Goal: Task Accomplishment & Management: Manage account settings

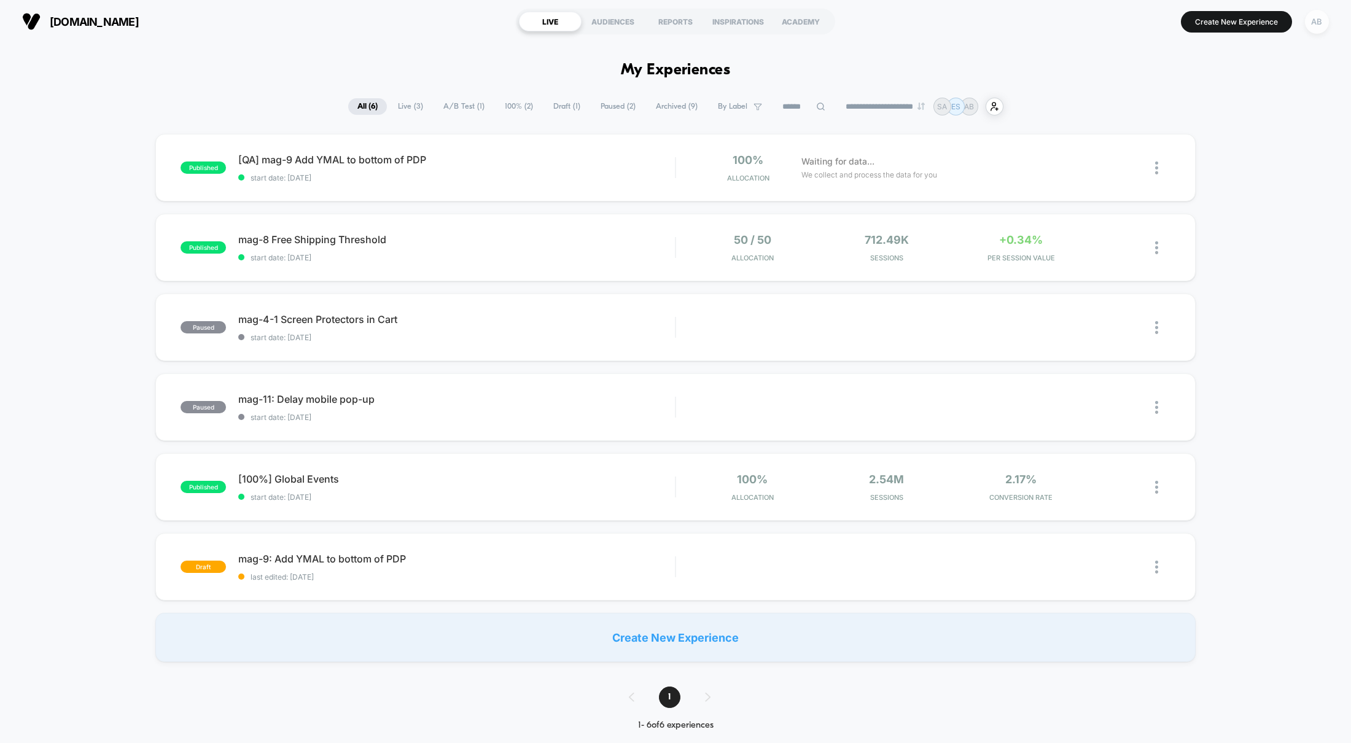
click at [1318, 21] on div "AB" at bounding box center [1317, 22] width 24 height 24
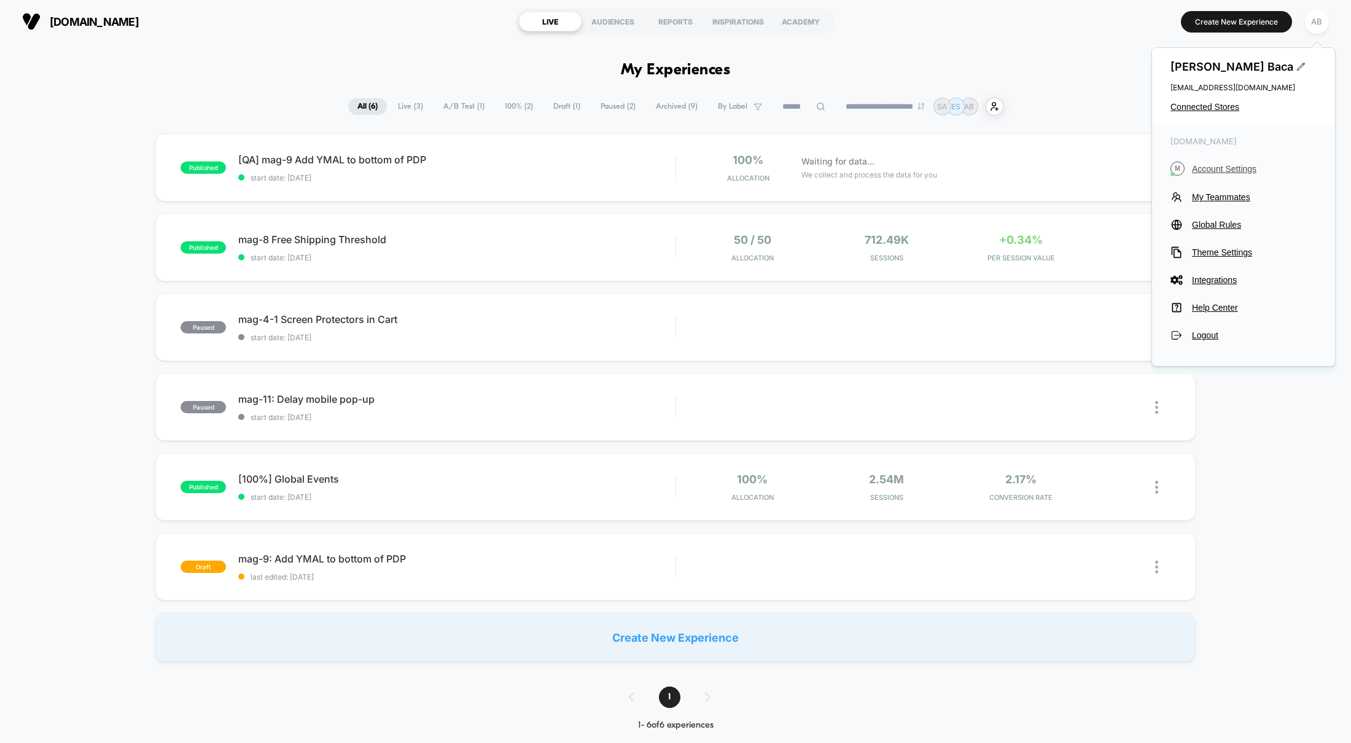
click at [1248, 165] on span "Account Settings" at bounding box center [1254, 169] width 125 height 10
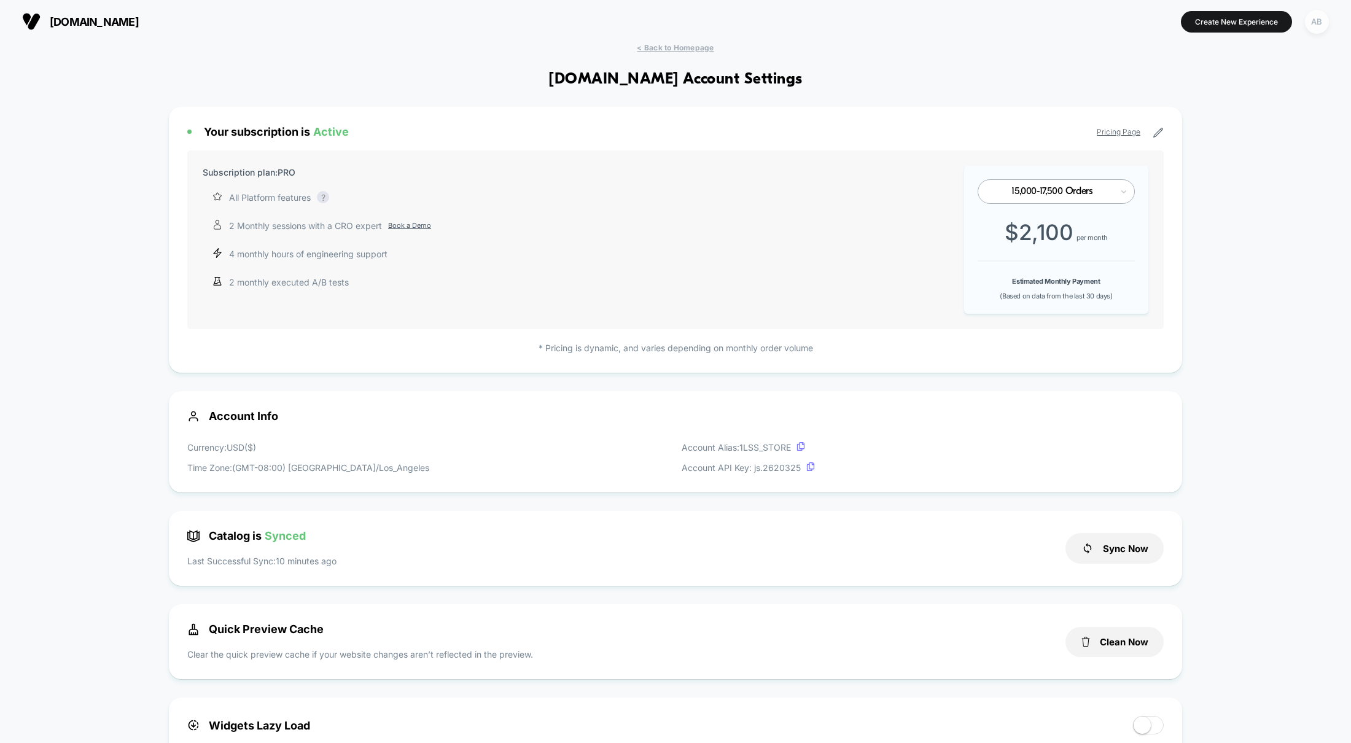
click at [1313, 23] on div "AB" at bounding box center [1317, 22] width 24 height 24
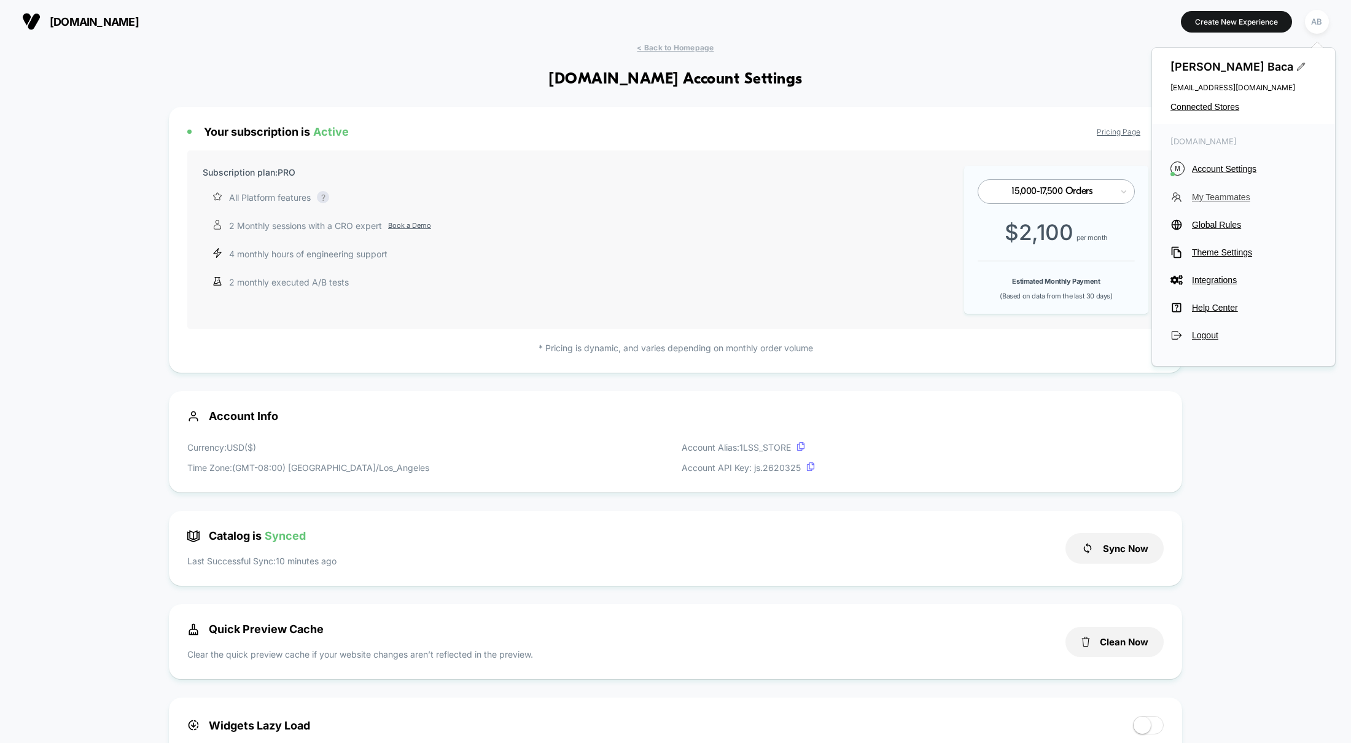
click at [1223, 198] on span "My Teammates" at bounding box center [1254, 197] width 125 height 10
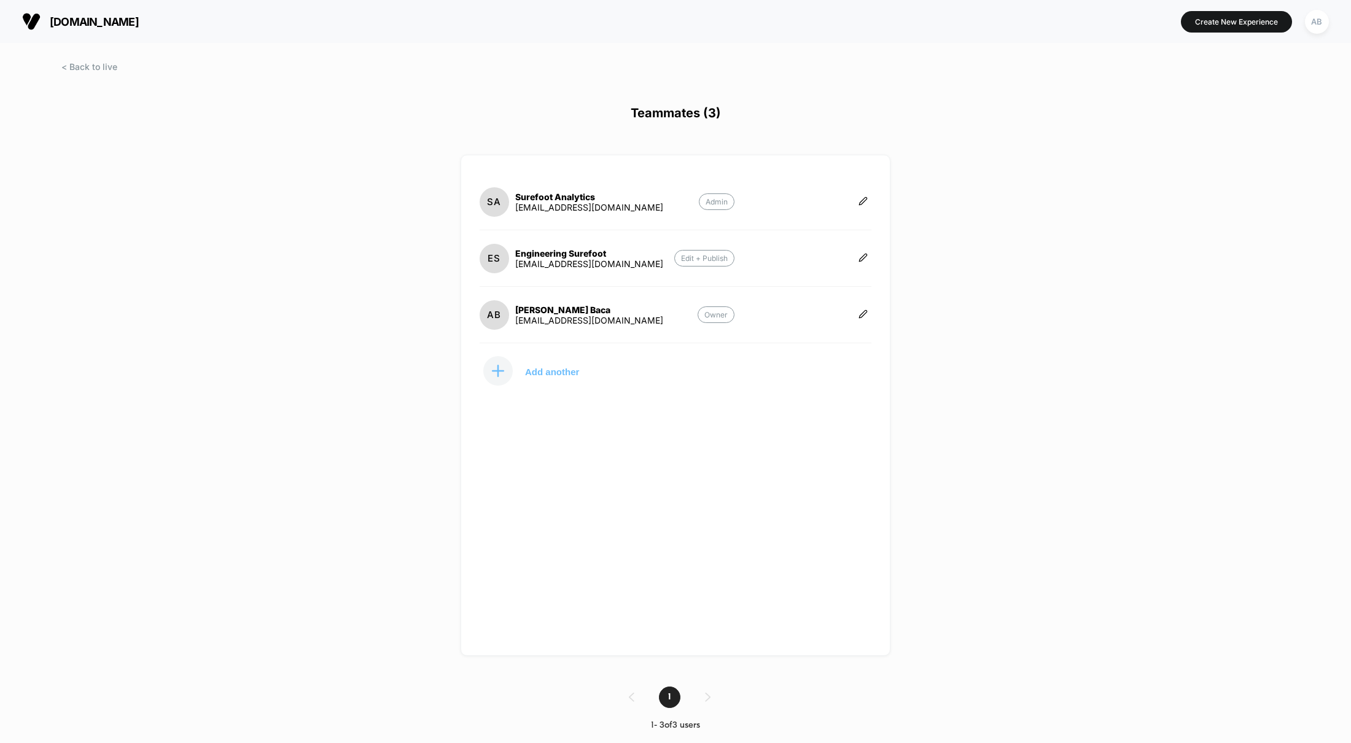
click at [555, 375] on p "Add another" at bounding box center [552, 371] width 54 height 6
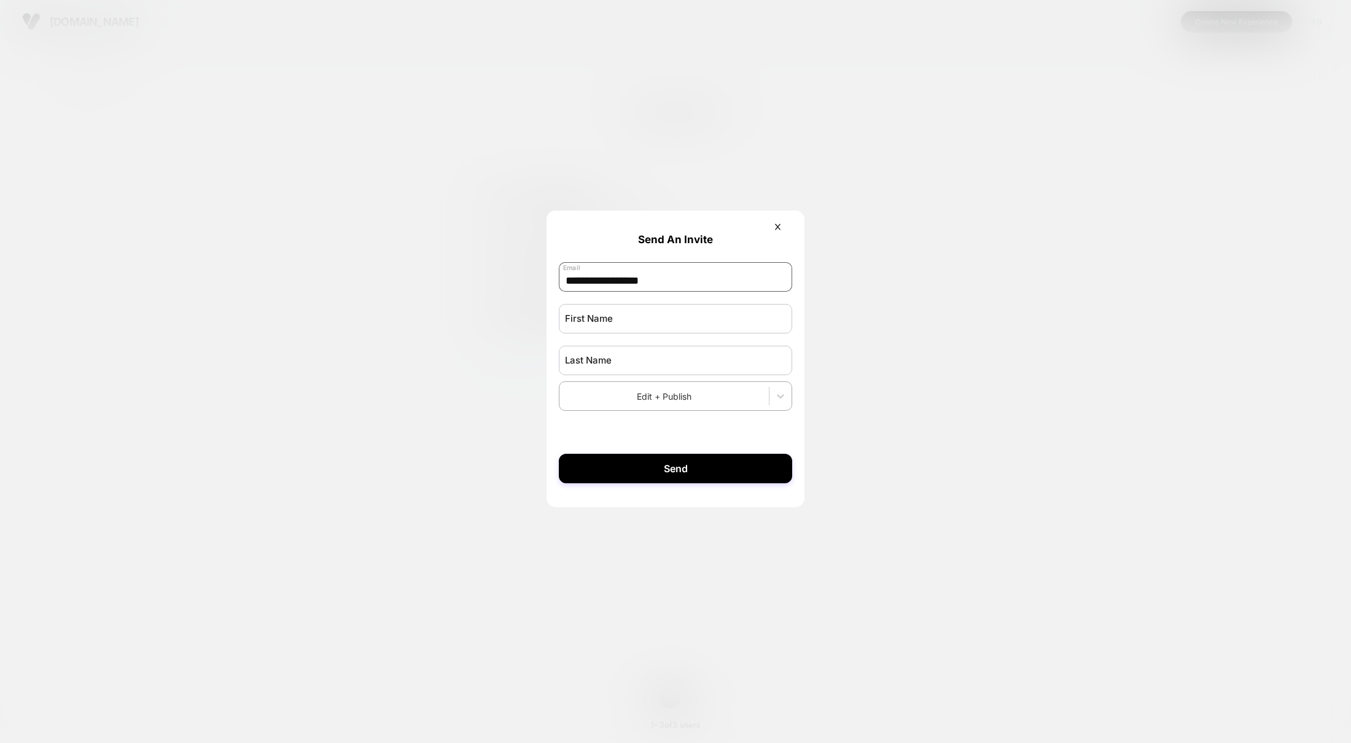
type input "**********"
type input "********"
type input "****"
click at [757, 438] on form "**********" at bounding box center [675, 353] width 258 height 285
click at [787, 405] on div at bounding box center [780, 396] width 22 height 22
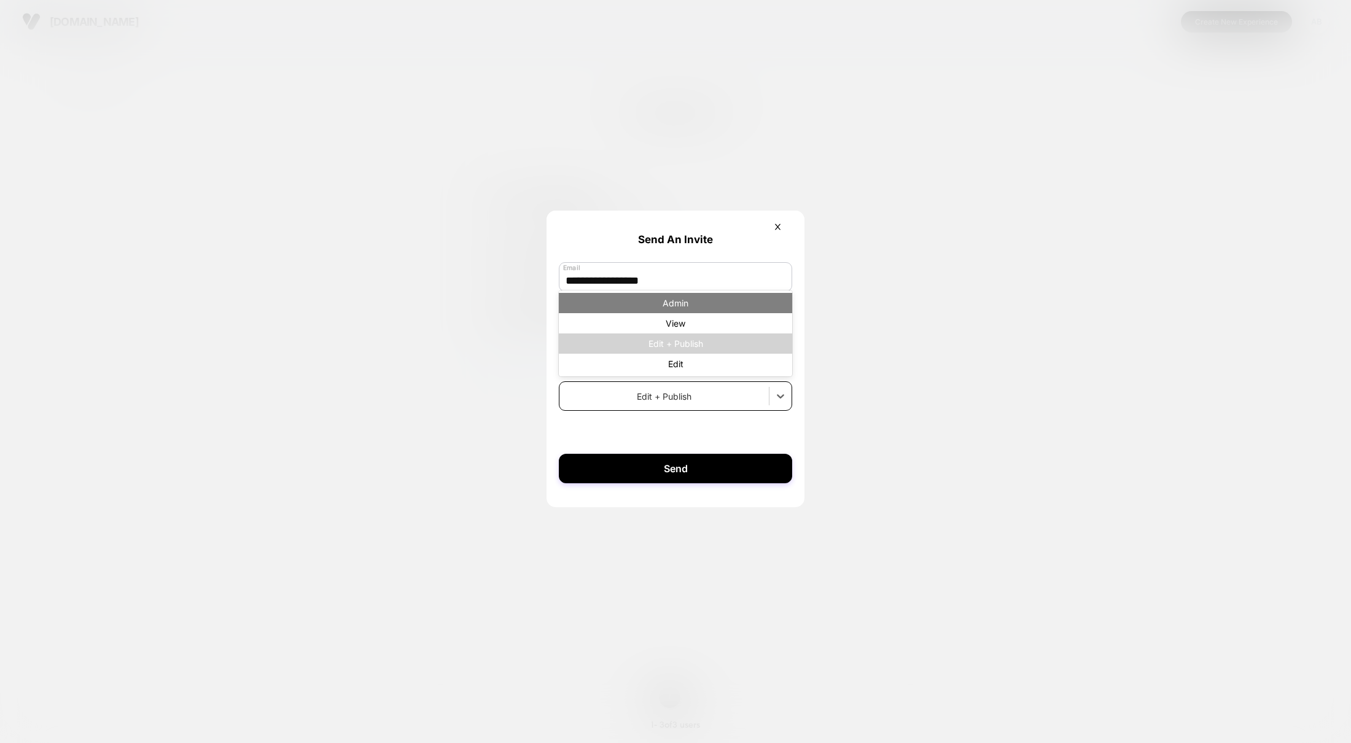
click at [718, 309] on div "Admin" at bounding box center [675, 303] width 233 height 20
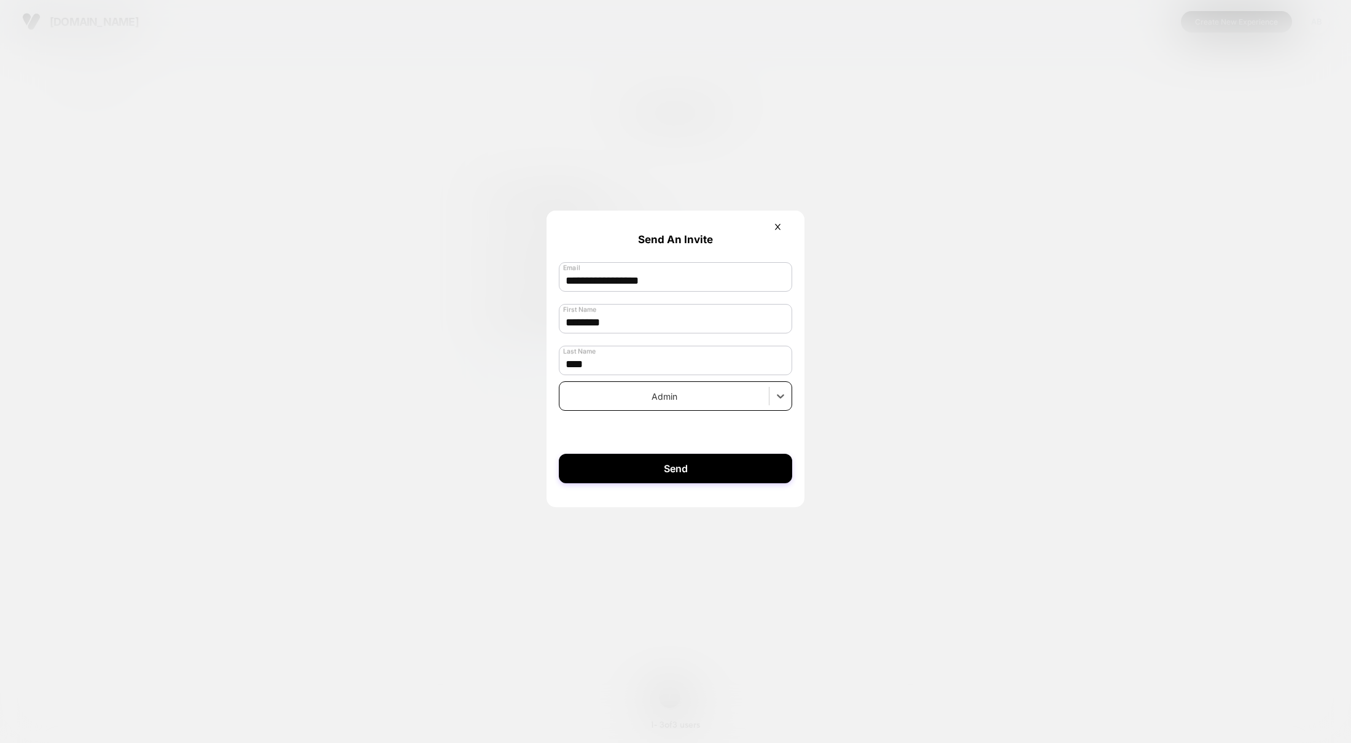
click at [938, 348] on div at bounding box center [675, 371] width 1351 height 743
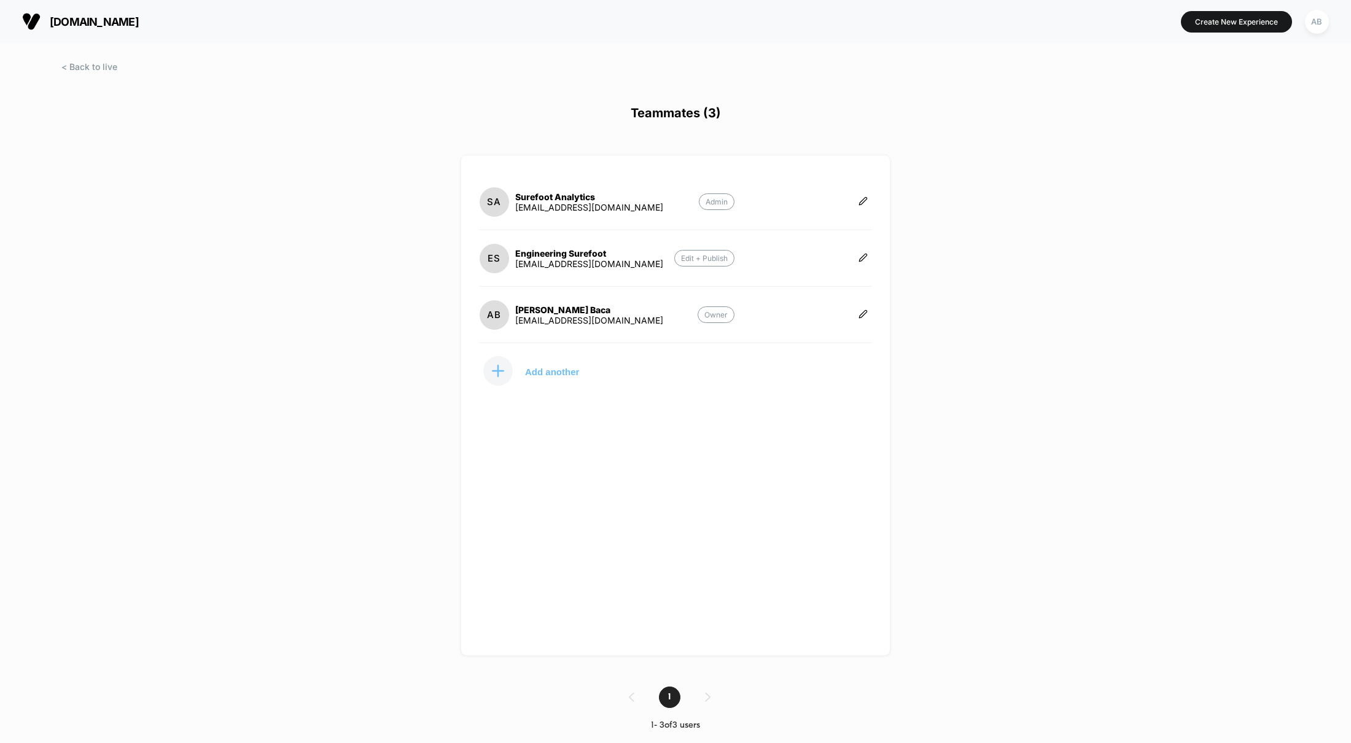
click at [521, 371] on button "Add another" at bounding box center [541, 370] width 123 height 31
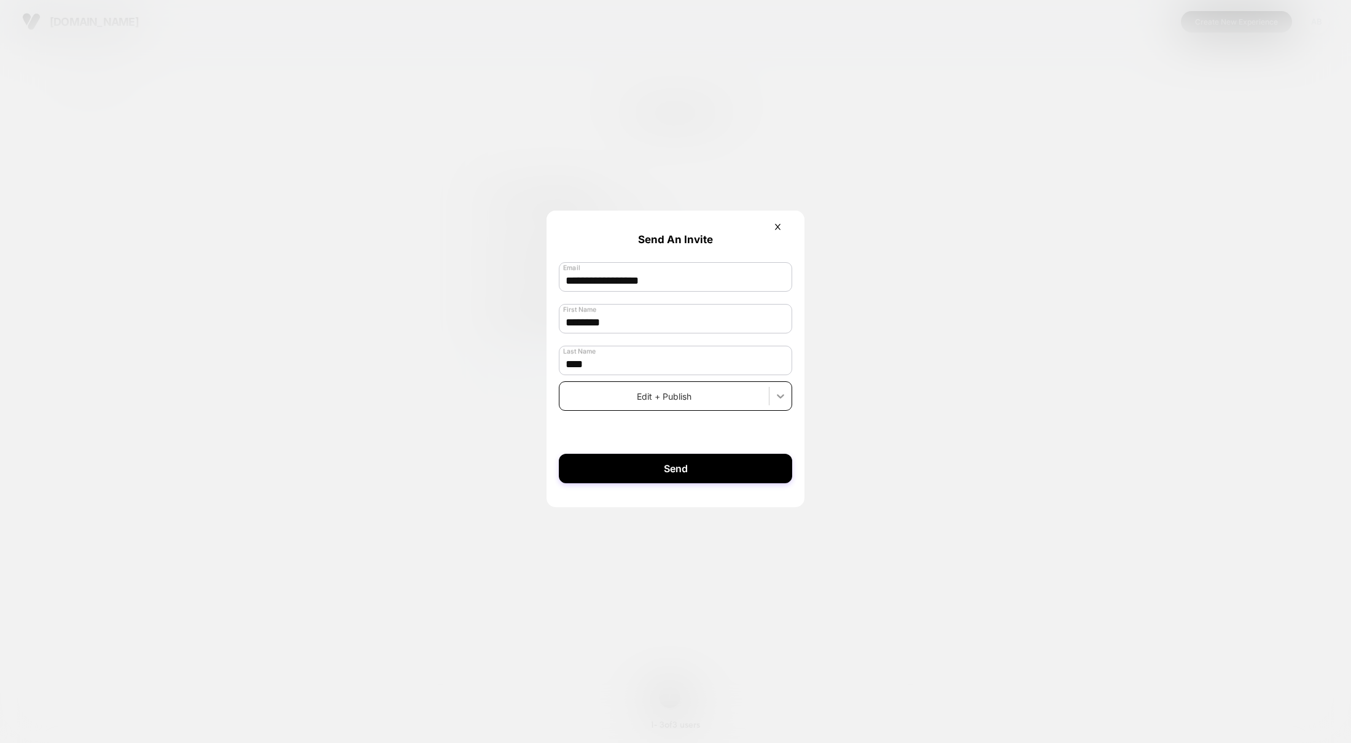
click at [775, 399] on icon at bounding box center [780, 396] width 12 height 12
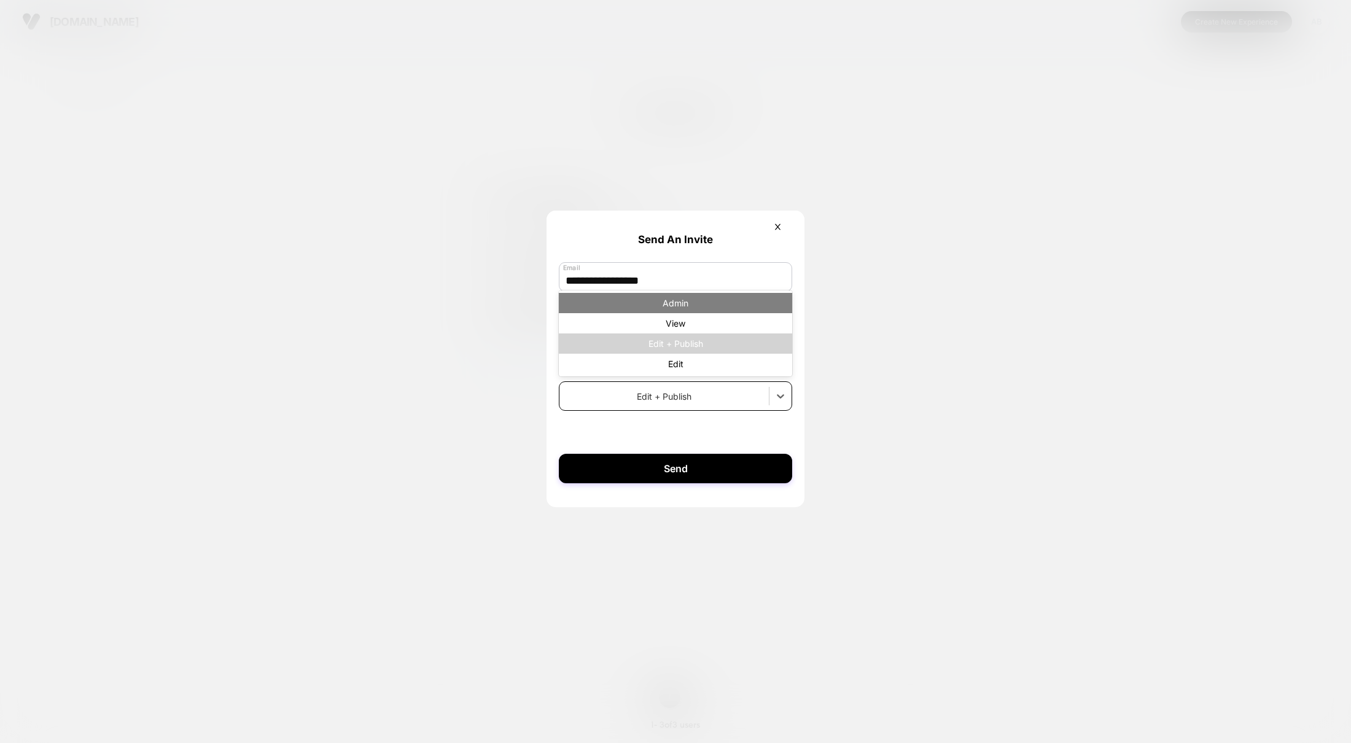
click at [662, 311] on div "Admin" at bounding box center [675, 303] width 233 height 20
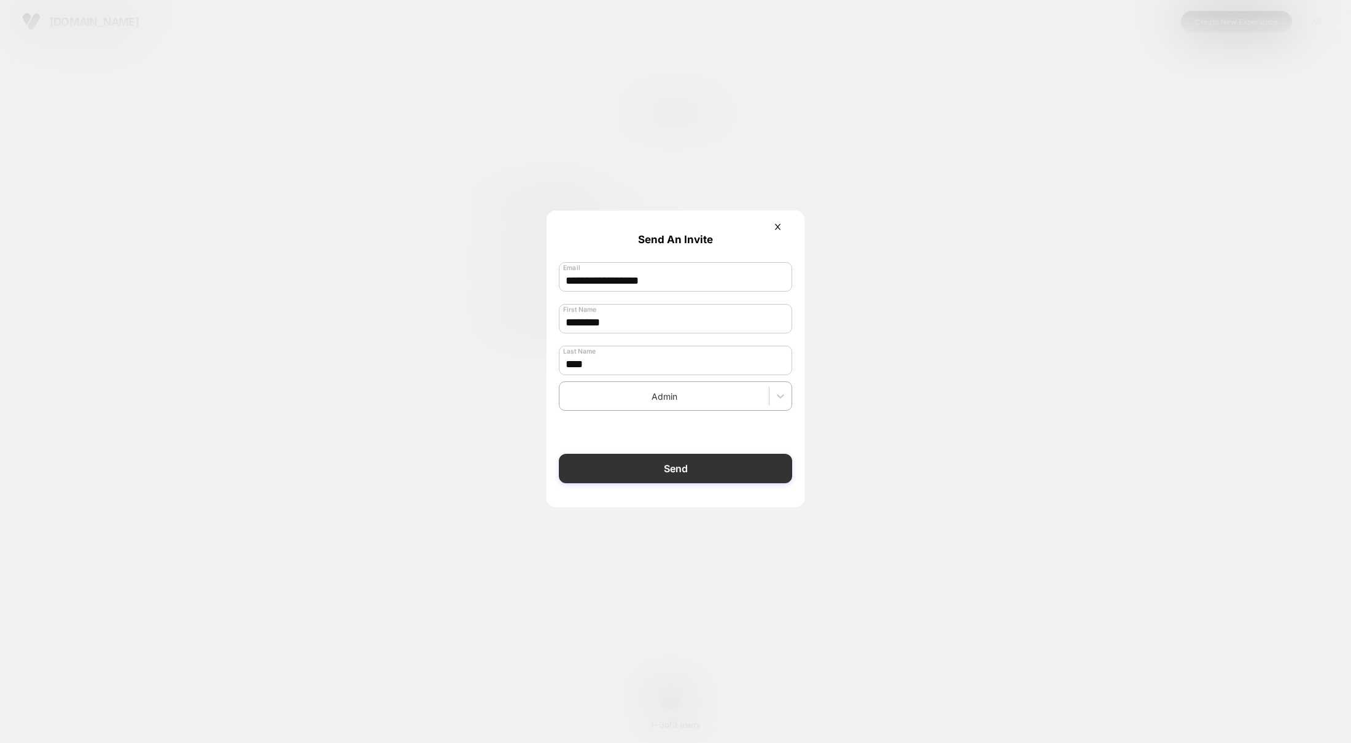
click at [645, 470] on button "Send" at bounding box center [675, 468] width 233 height 29
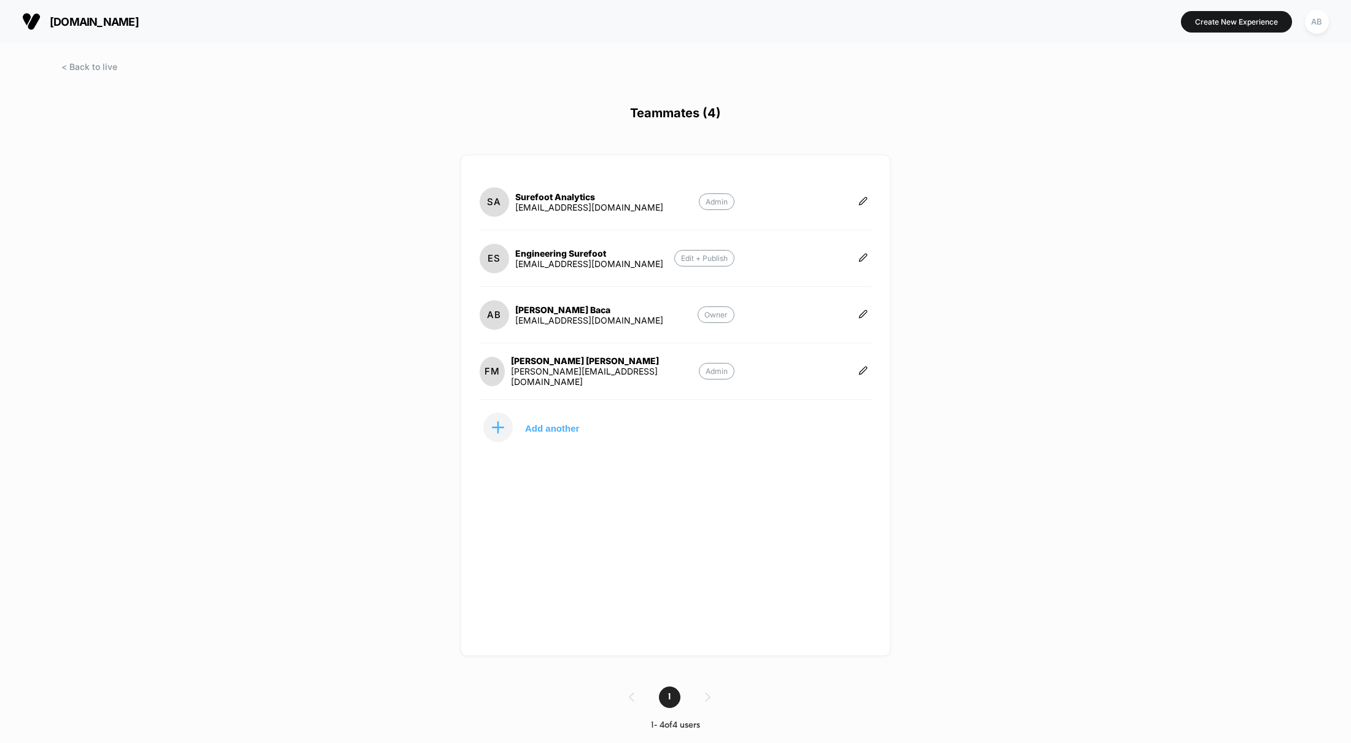
click at [163, 299] on div "[DOMAIN_NAME] Create New Experience AB Teammates (4) SA Surefoot Analytics [EMA…" at bounding box center [675, 371] width 1351 height 743
click at [80, 66] on span at bounding box center [89, 66] width 56 height 10
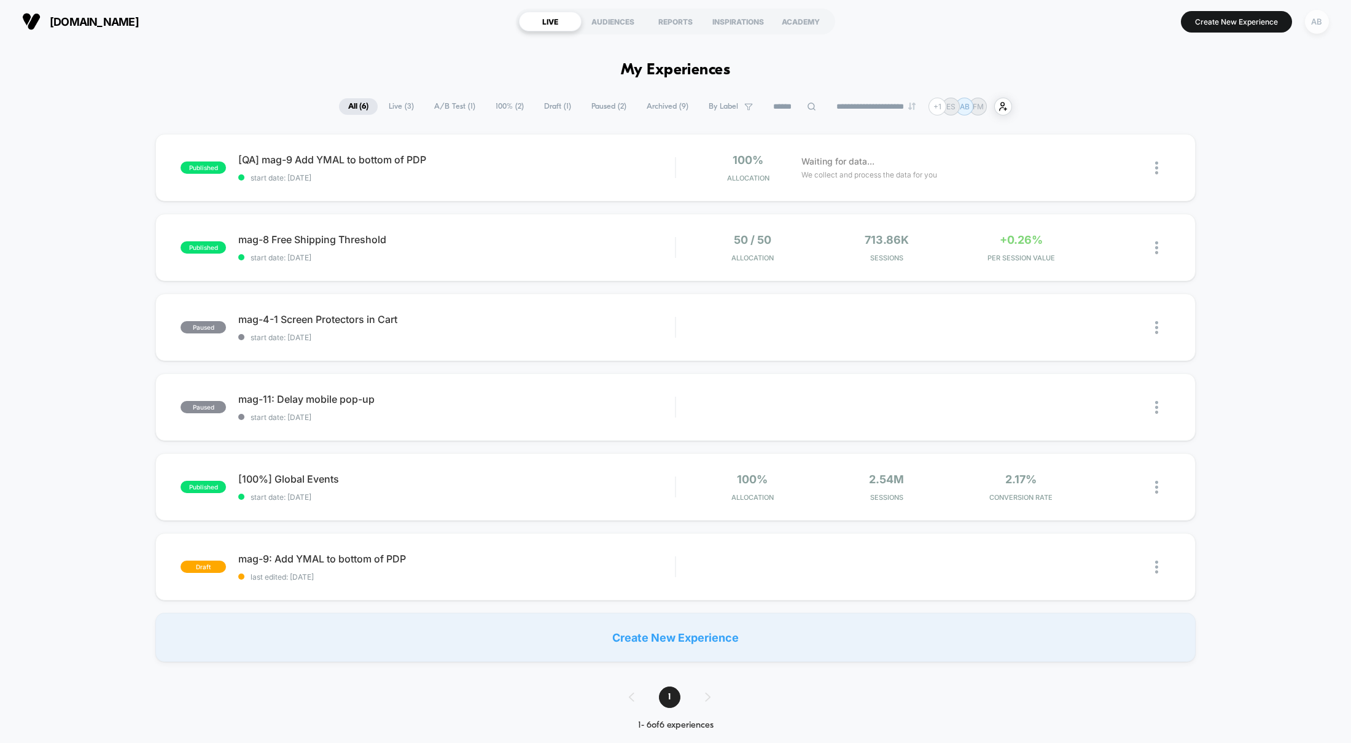
click at [1318, 21] on div "AB" at bounding box center [1317, 22] width 24 height 24
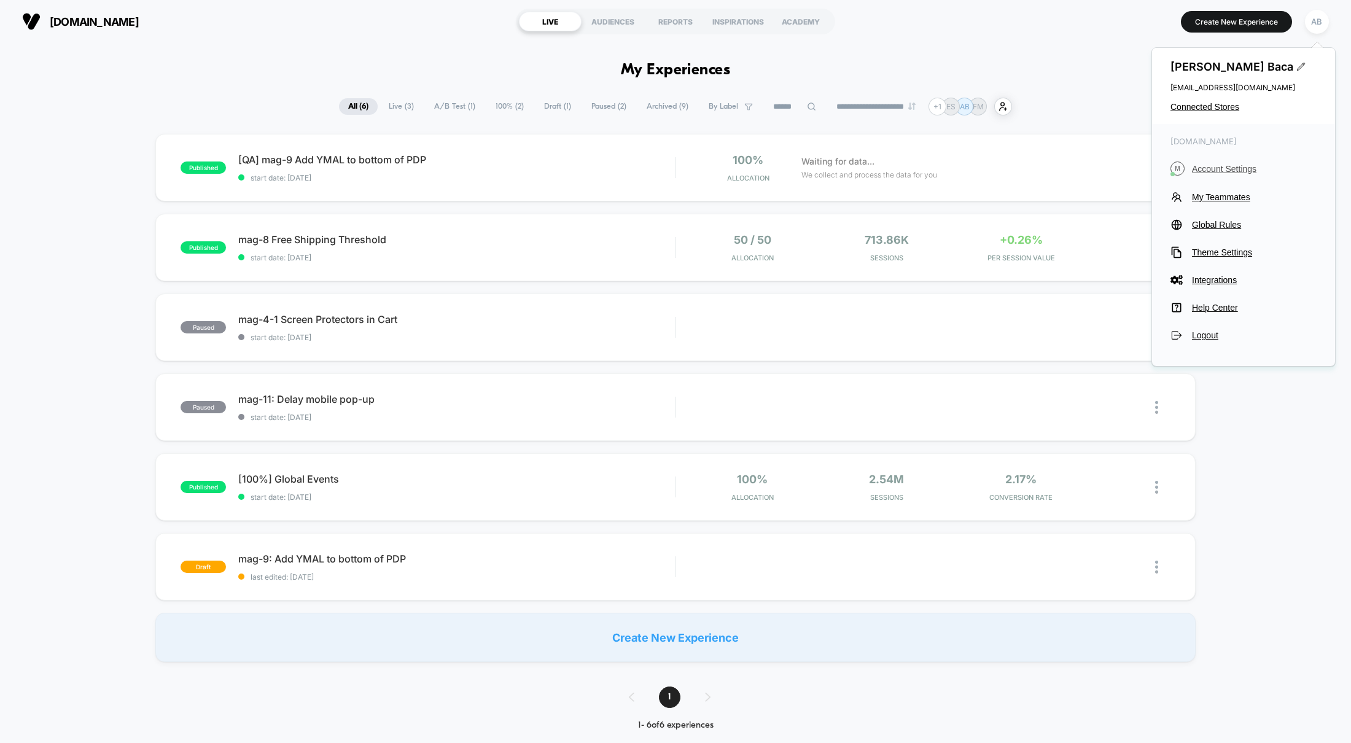
click at [1221, 168] on span "Account Settings" at bounding box center [1254, 169] width 125 height 10
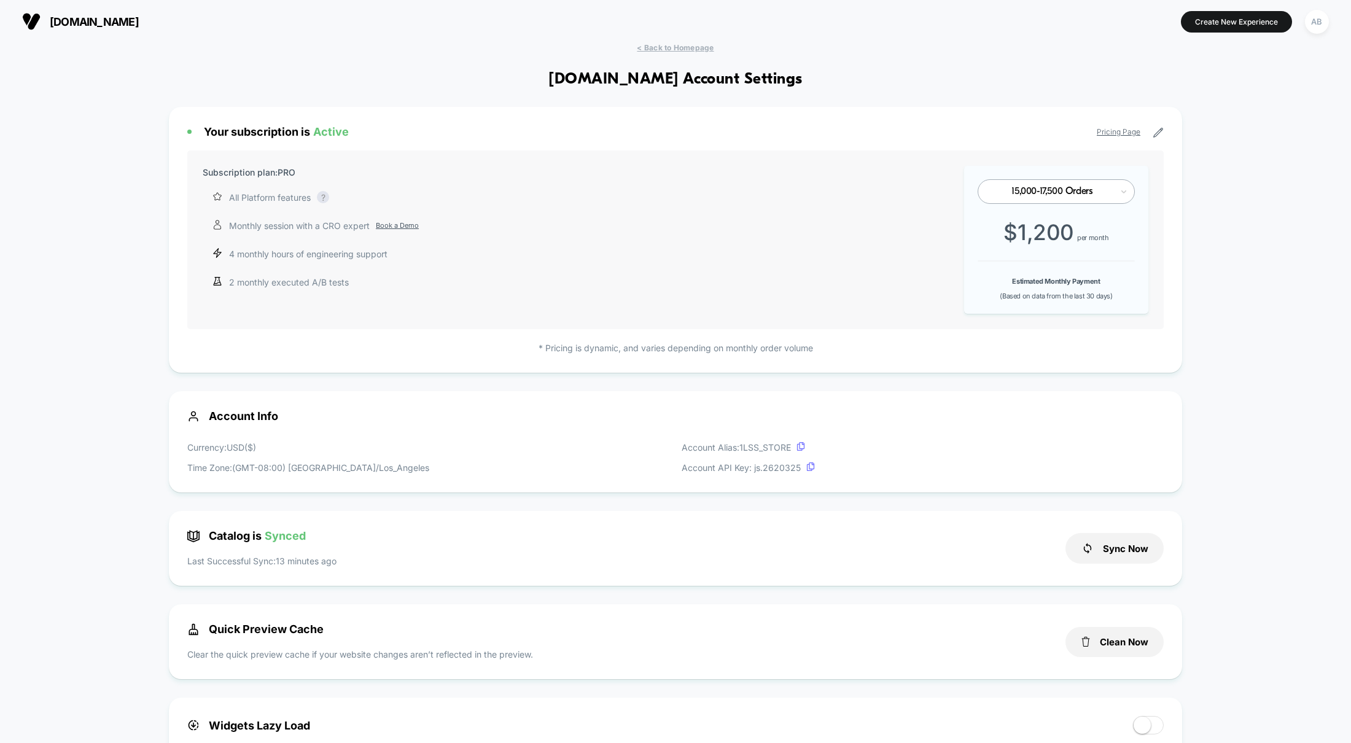
scroll to position [166, 0]
click at [1123, 192] on icon at bounding box center [1123, 191] width 9 height 12
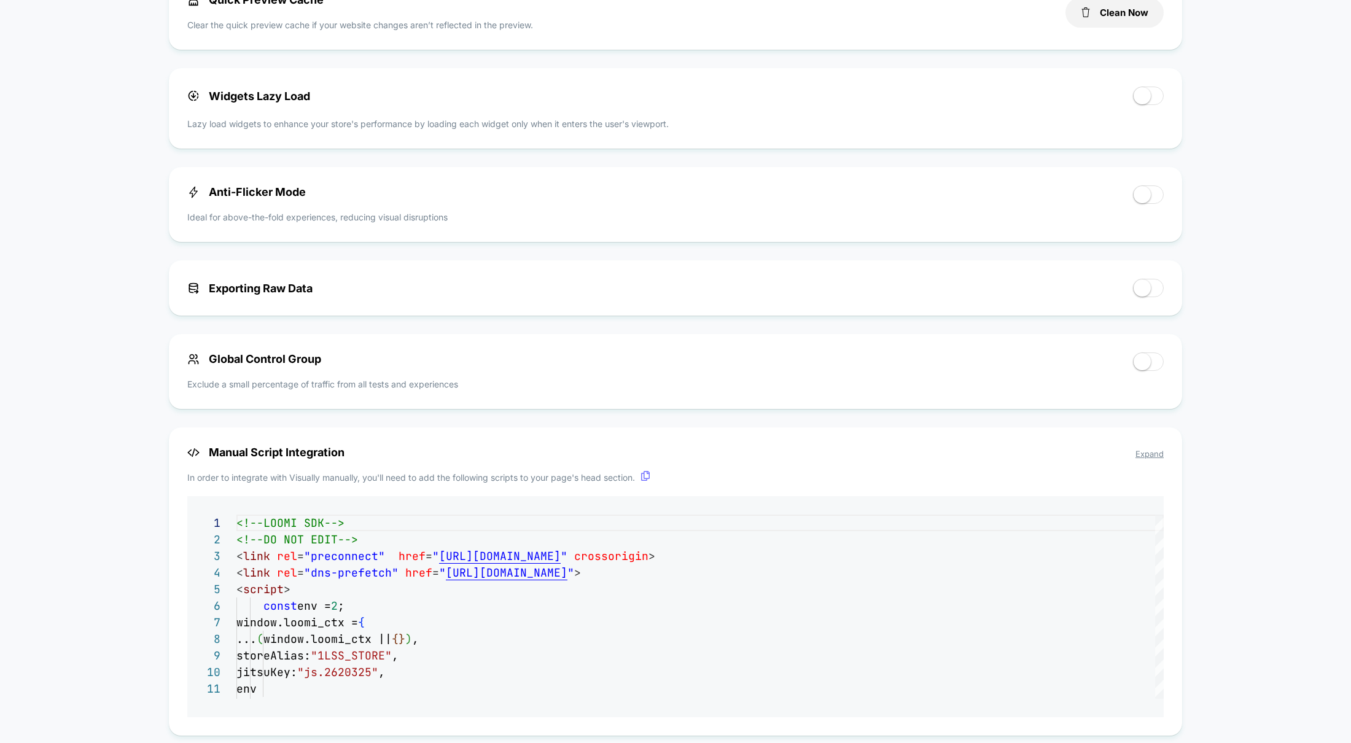
scroll to position [0, 0]
